Goal: Download file/media

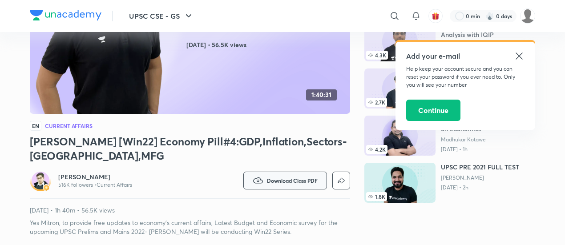
click at [290, 177] on span "Download Class PDF" at bounding box center [292, 180] width 51 height 7
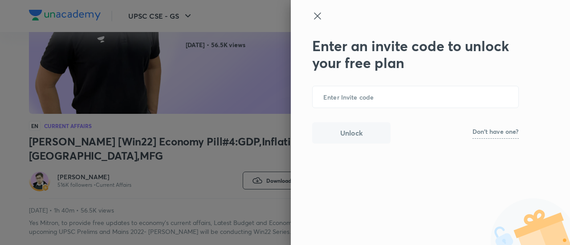
click at [321, 17] on icon at bounding box center [317, 16] width 11 height 11
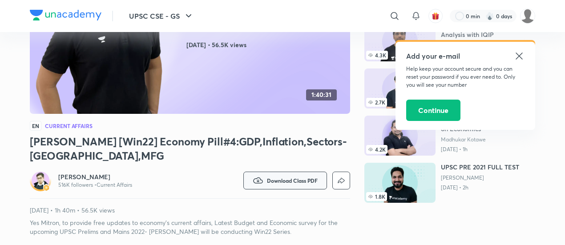
click at [291, 177] on span "Download Class PDF" at bounding box center [292, 180] width 51 height 7
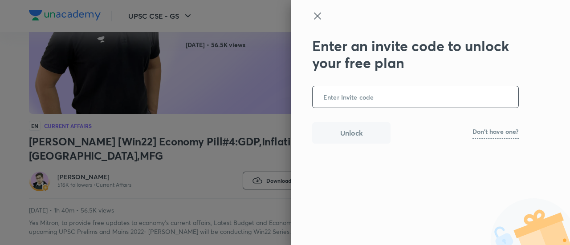
click at [384, 101] on input "text" at bounding box center [415, 97] width 206 height 22
click at [483, 134] on p "Don't have one?" at bounding box center [495, 132] width 46 height 6
click at [494, 132] on b "UNACADEMY" at bounding box center [501, 132] width 35 height 7
copy b "UNACADEMY"
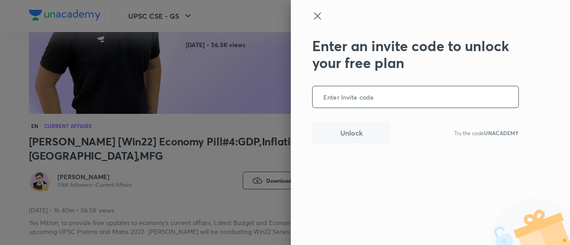
click at [401, 93] on input "text" at bounding box center [415, 97] width 206 height 22
paste input "UNACADEMY"
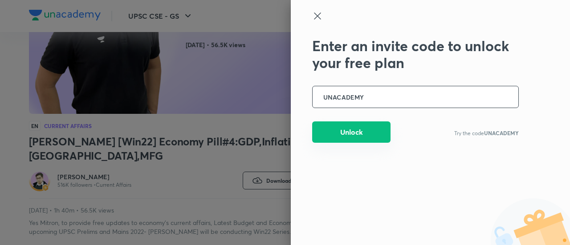
type input "UNACADEMY"
click at [356, 131] on button "Unlock" at bounding box center [351, 131] width 78 height 21
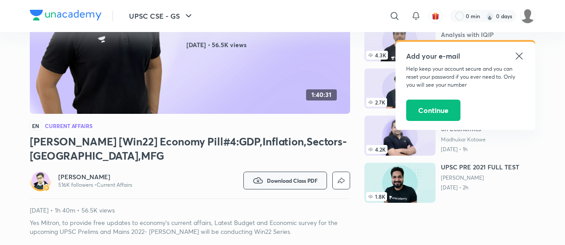
click at [274, 177] on span "Download Class PDF" at bounding box center [292, 180] width 51 height 7
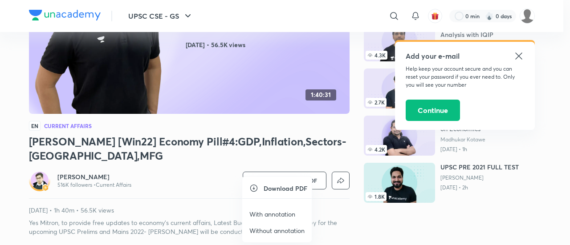
click at [265, 218] on p "With annotation" at bounding box center [272, 214] width 46 height 9
